Goal: Task Accomplishment & Management: Use online tool/utility

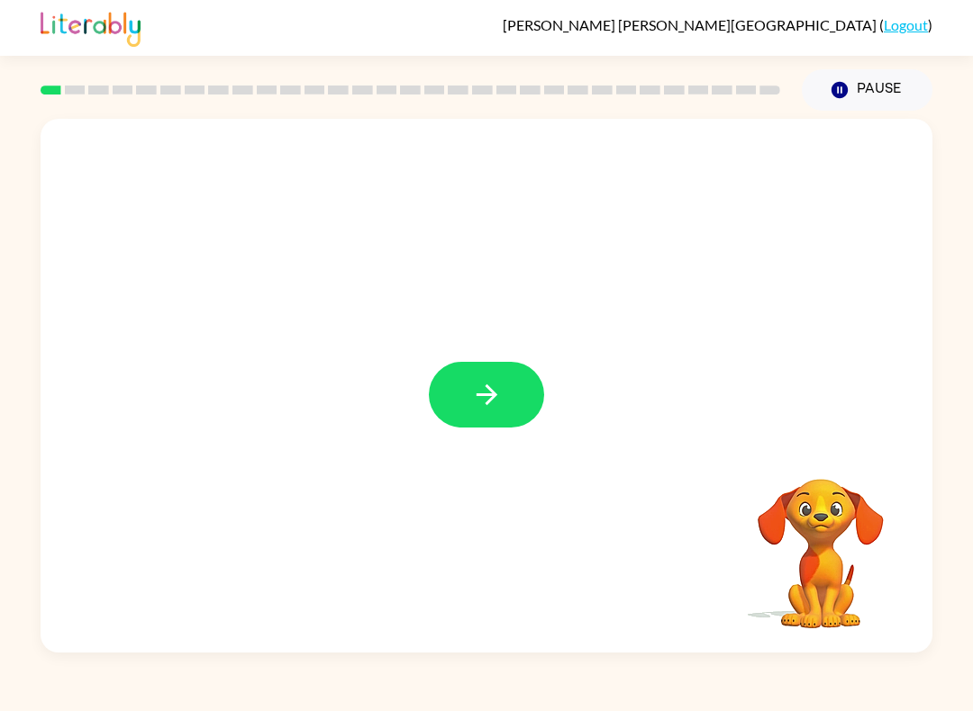
click at [507, 395] on button "button" at bounding box center [486, 395] width 115 height 66
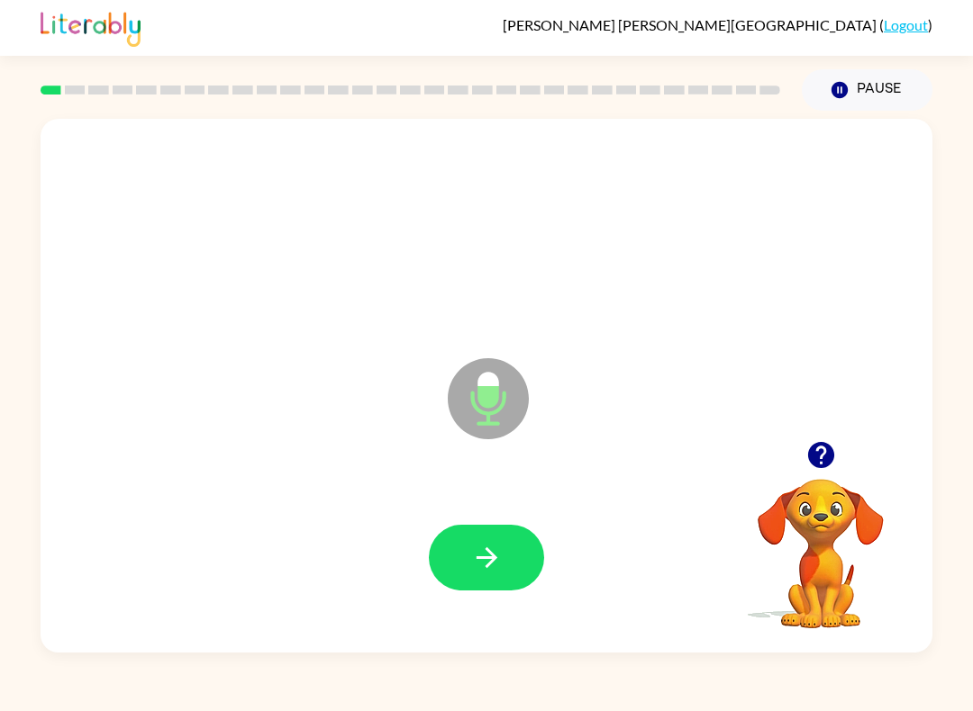
click at [466, 536] on button "button" at bounding box center [486, 558] width 115 height 66
click at [471, 546] on icon "button" at bounding box center [487, 558] width 32 height 32
click at [490, 519] on div at bounding box center [486, 558] width 855 height 154
click at [465, 569] on button "button" at bounding box center [486, 558] width 115 height 66
click at [491, 551] on icon "button" at bounding box center [487, 558] width 32 height 32
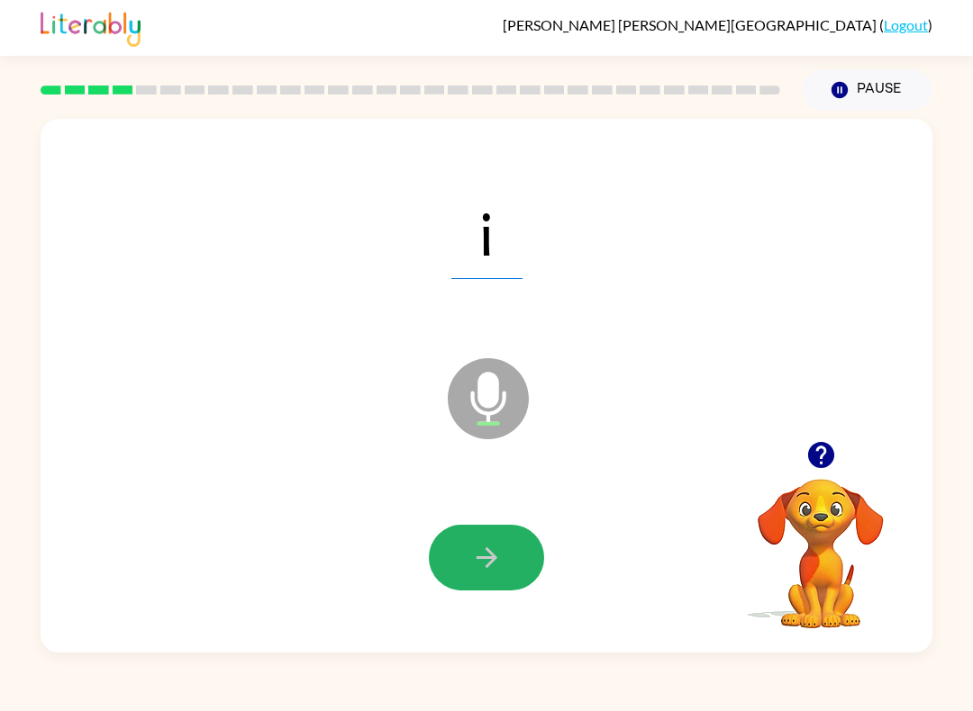
click at [472, 547] on icon "button" at bounding box center [487, 558] width 32 height 32
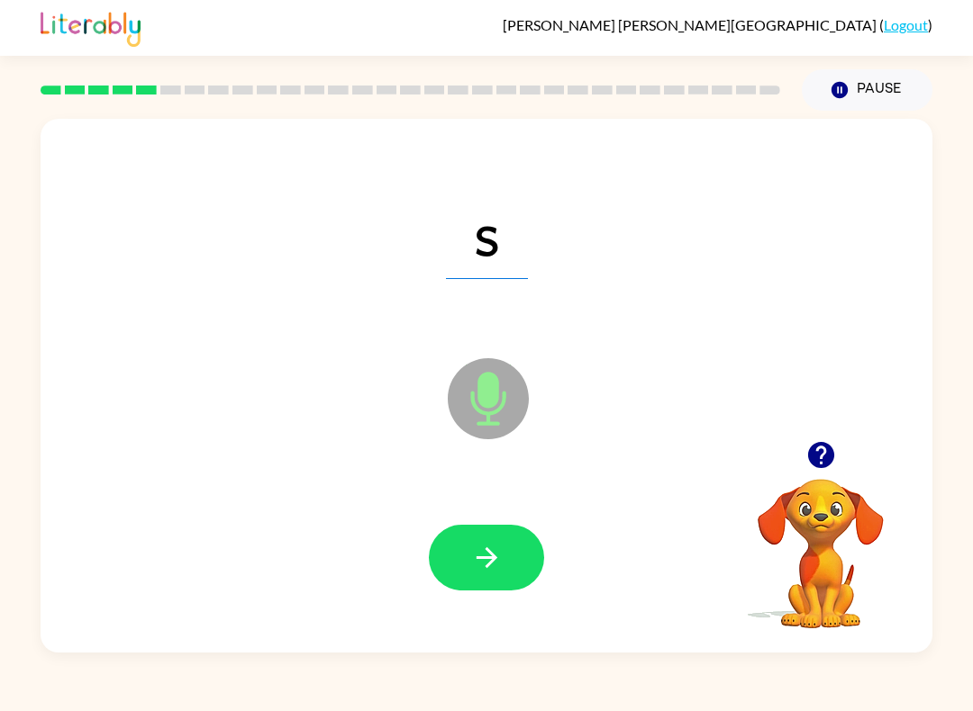
click at [516, 547] on button "button" at bounding box center [486, 558] width 115 height 66
click at [477, 555] on icon "button" at bounding box center [487, 558] width 32 height 32
click at [530, 528] on div at bounding box center [486, 558] width 115 height 66
click at [514, 546] on button "button" at bounding box center [486, 558] width 115 height 66
click at [497, 575] on button "button" at bounding box center [486, 558] width 115 height 66
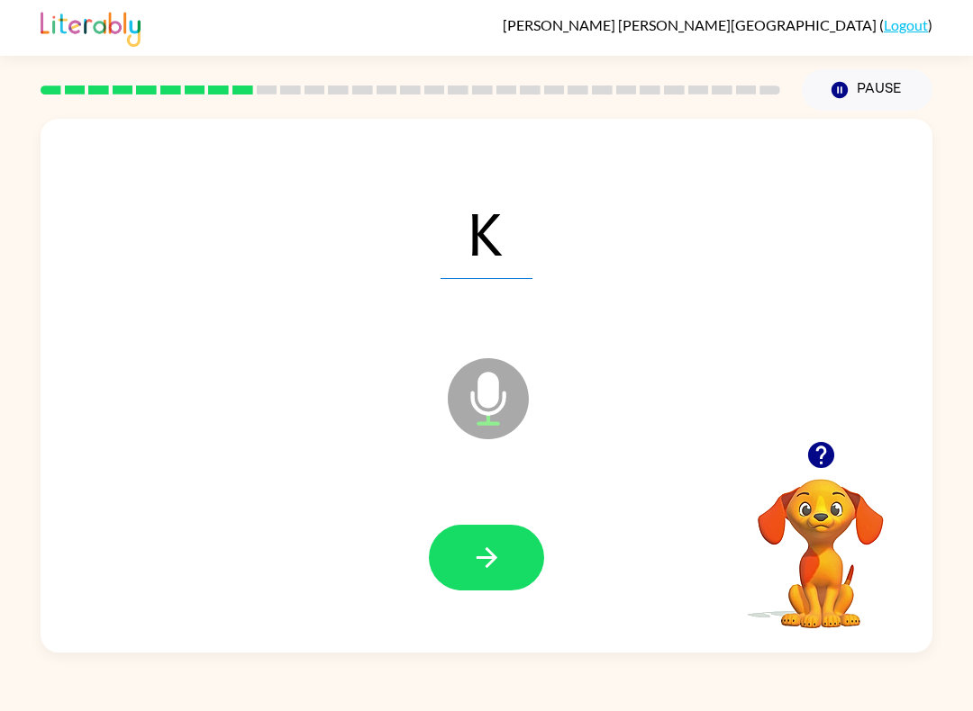
click at [490, 539] on button "button" at bounding box center [486, 558] width 115 height 66
click at [475, 540] on button "button" at bounding box center [486, 558] width 115 height 66
click at [496, 532] on button "button" at bounding box center [486, 558] width 115 height 66
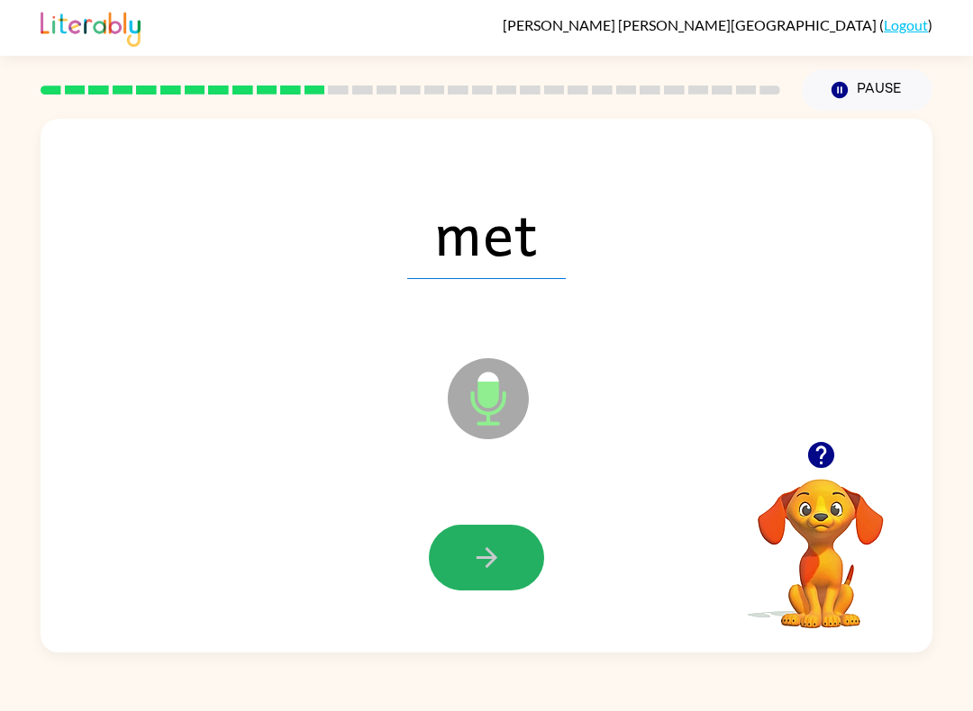
click at [475, 542] on button "button" at bounding box center [486, 558] width 115 height 66
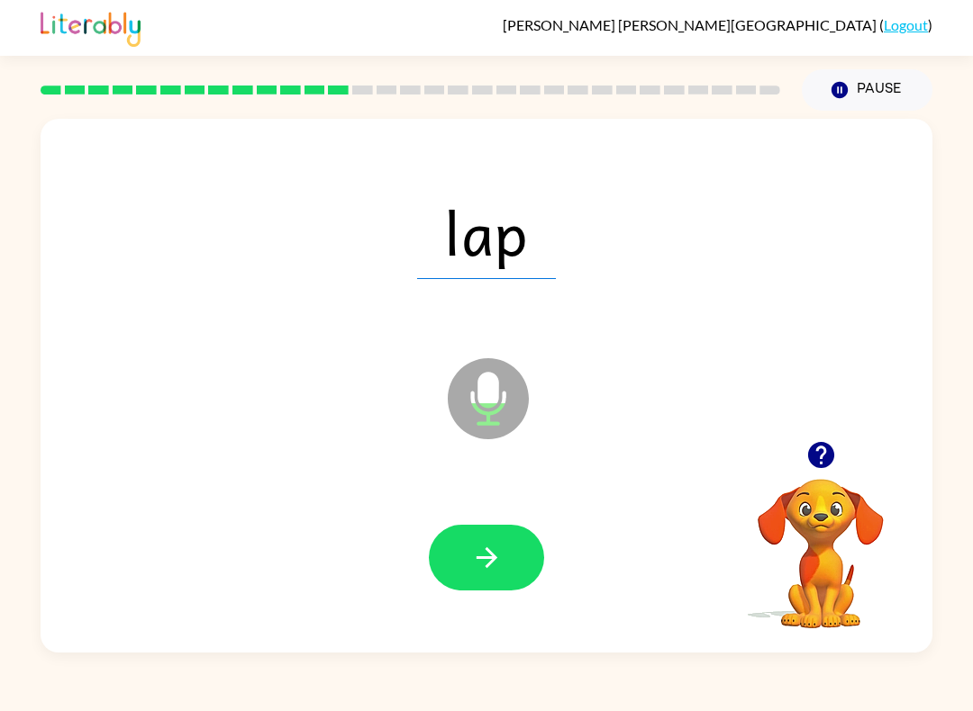
click at [463, 532] on button "button" at bounding box center [486, 558] width 115 height 66
click at [448, 587] on button "button" at bounding box center [486, 558] width 115 height 66
click at [484, 561] on icon "button" at bounding box center [487, 558] width 32 height 32
click at [478, 551] on icon "button" at bounding box center [487, 558] width 32 height 32
click at [485, 558] on icon "button" at bounding box center [485, 557] width 21 height 21
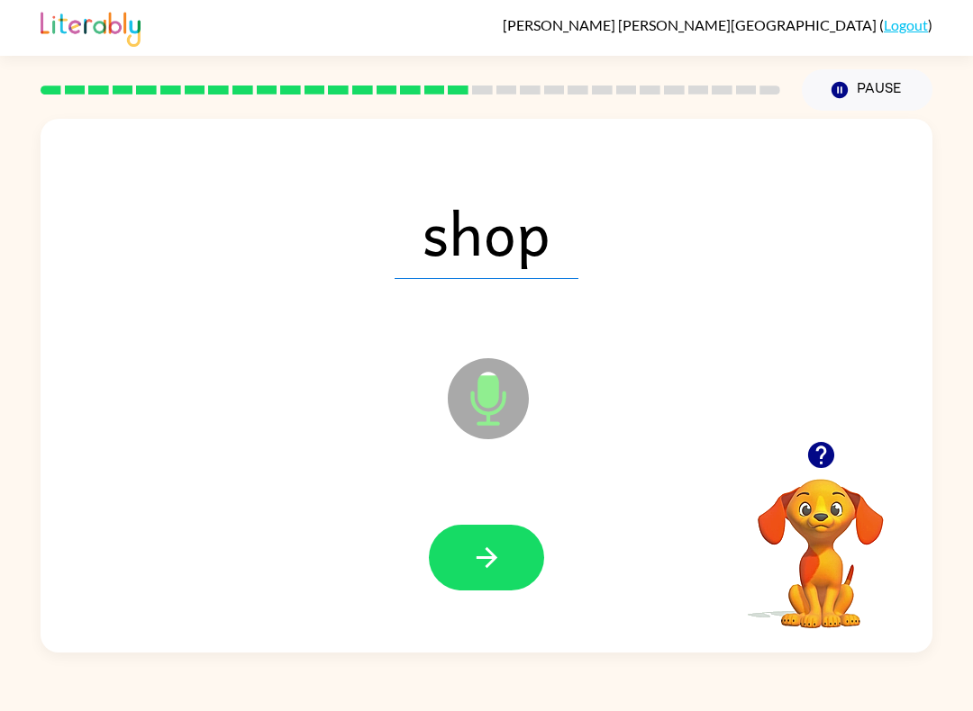
click at [497, 561] on icon "button" at bounding box center [487, 558] width 32 height 32
click at [477, 546] on icon "button" at bounding box center [487, 558] width 32 height 32
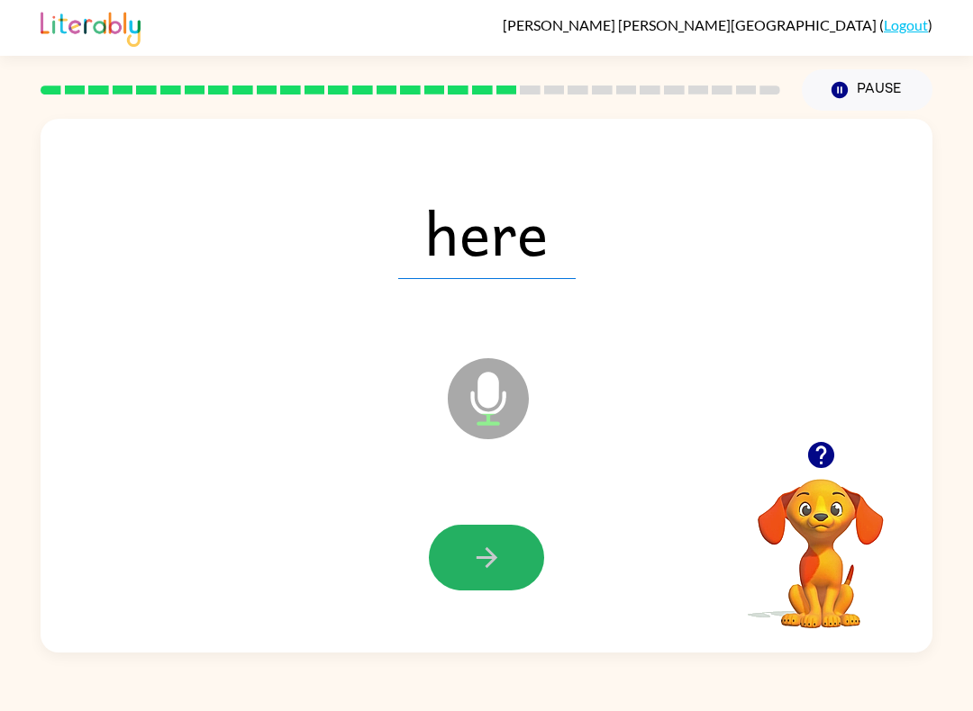
click at [471, 542] on button "button" at bounding box center [486, 558] width 115 height 66
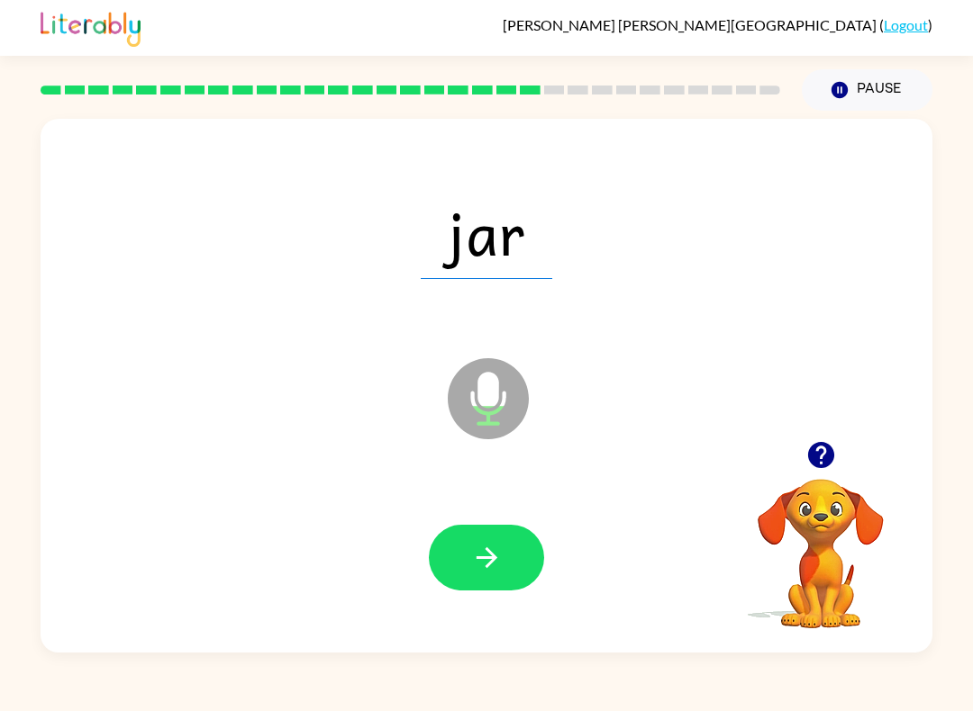
click at [472, 553] on icon "button" at bounding box center [487, 558] width 32 height 32
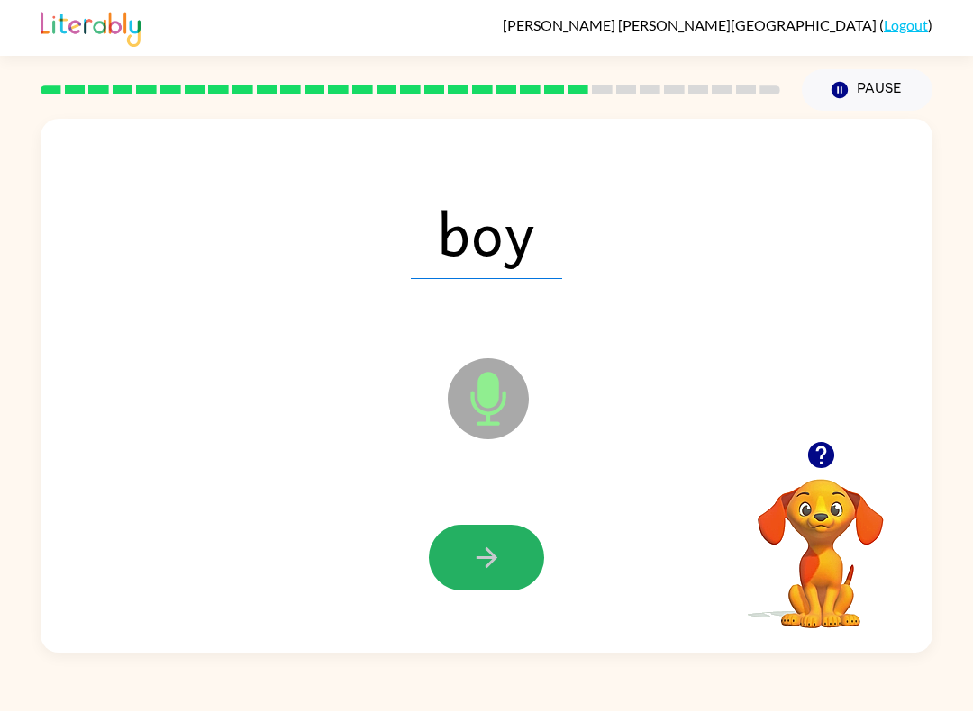
click at [459, 529] on button "button" at bounding box center [486, 558] width 115 height 66
click at [475, 552] on icon "button" at bounding box center [487, 558] width 32 height 32
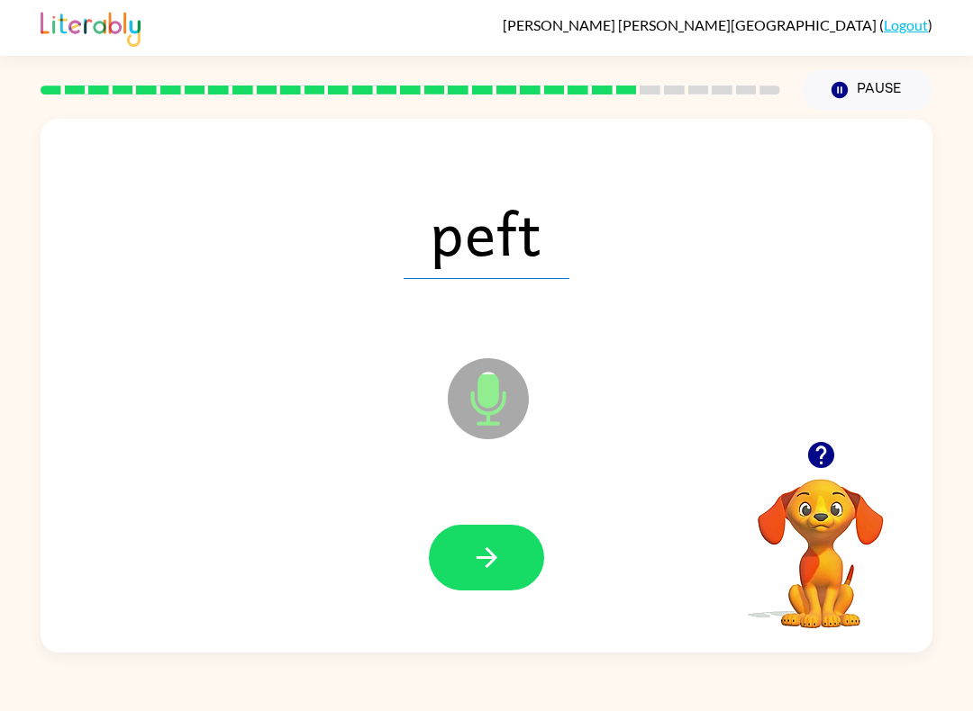
click at [478, 561] on icon "button" at bounding box center [487, 558] width 32 height 32
click at [461, 546] on button "button" at bounding box center [486, 558] width 115 height 66
click at [464, 544] on button "button" at bounding box center [486, 558] width 115 height 66
click at [457, 503] on div at bounding box center [486, 558] width 855 height 154
click at [466, 572] on button "button" at bounding box center [486, 558] width 115 height 66
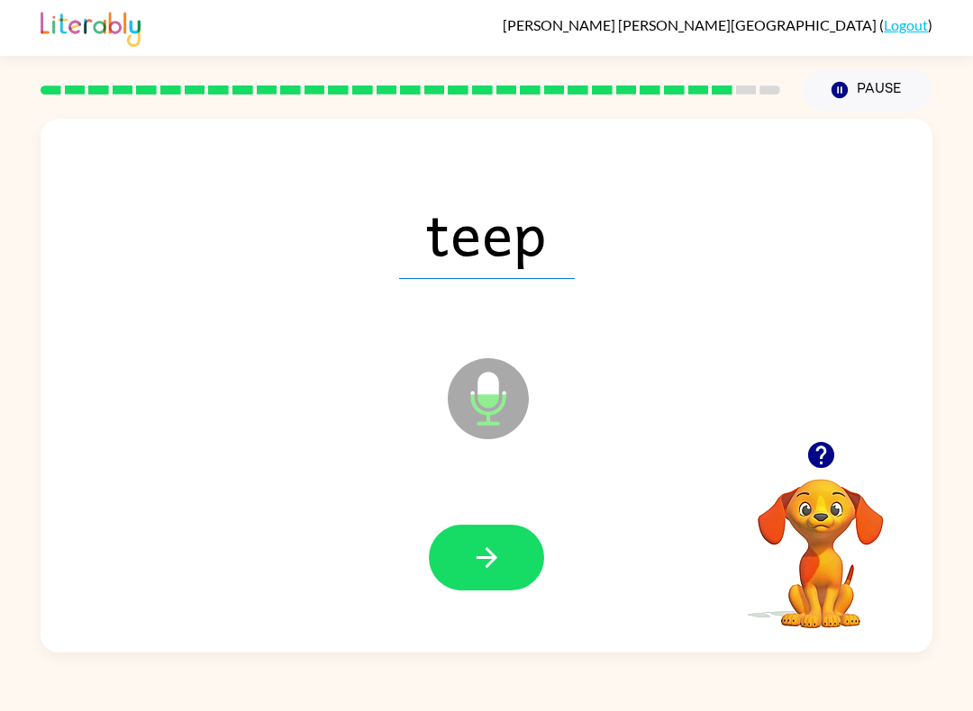
click at [466, 563] on button "button" at bounding box center [486, 558] width 115 height 66
click at [471, 542] on button "button" at bounding box center [486, 558] width 115 height 66
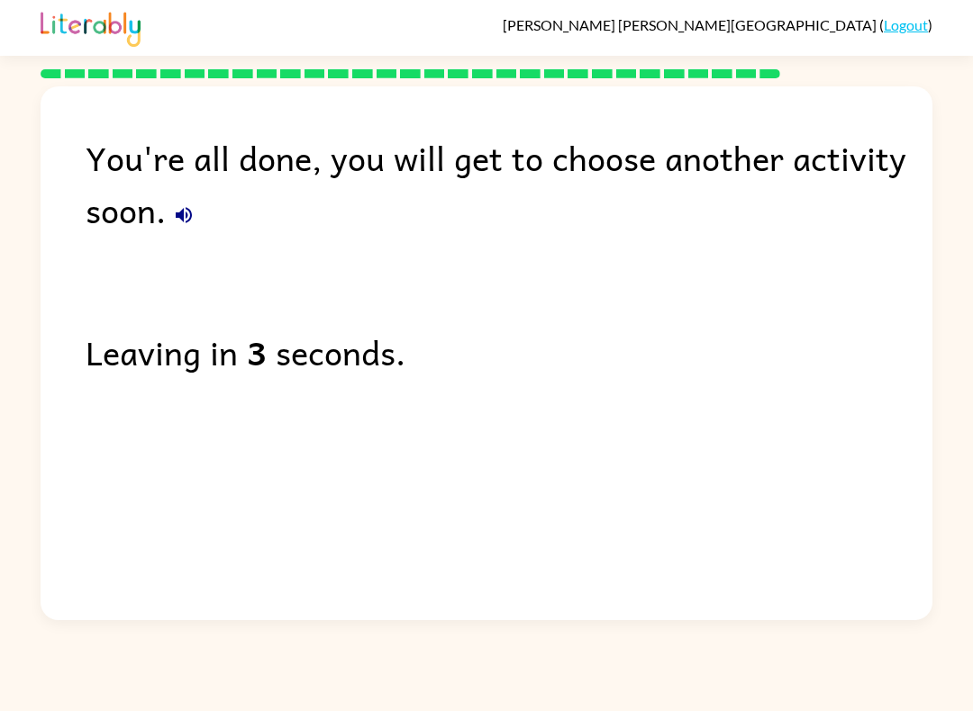
click at [195, 206] on button "button" at bounding box center [184, 215] width 36 height 36
